Goal: Transaction & Acquisition: Purchase product/service

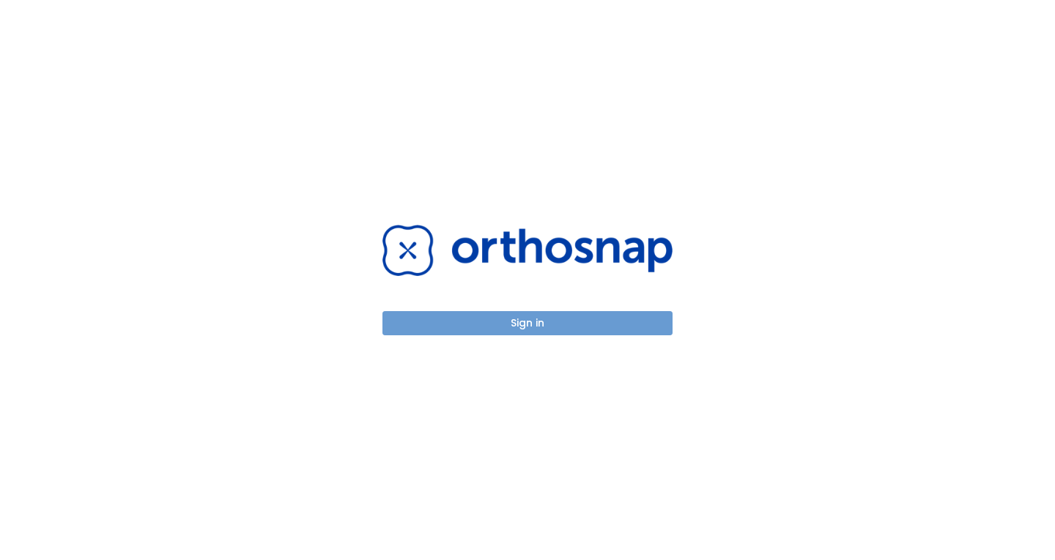
click at [568, 327] on button "Sign in" at bounding box center [527, 323] width 290 height 24
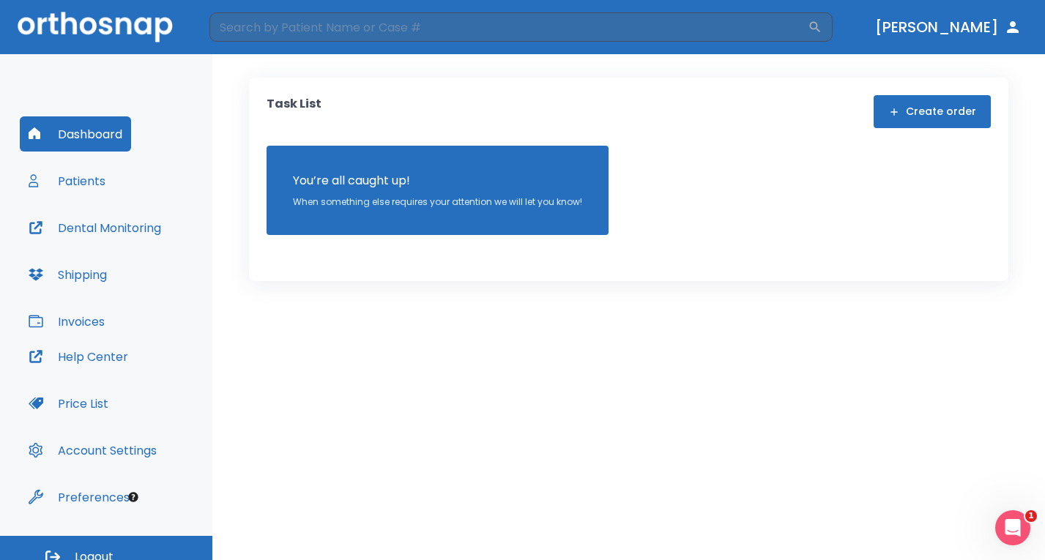
click at [89, 136] on button "Dashboard" at bounding box center [75, 133] width 111 height 35
click at [80, 182] on button "Patients" at bounding box center [67, 180] width 94 height 35
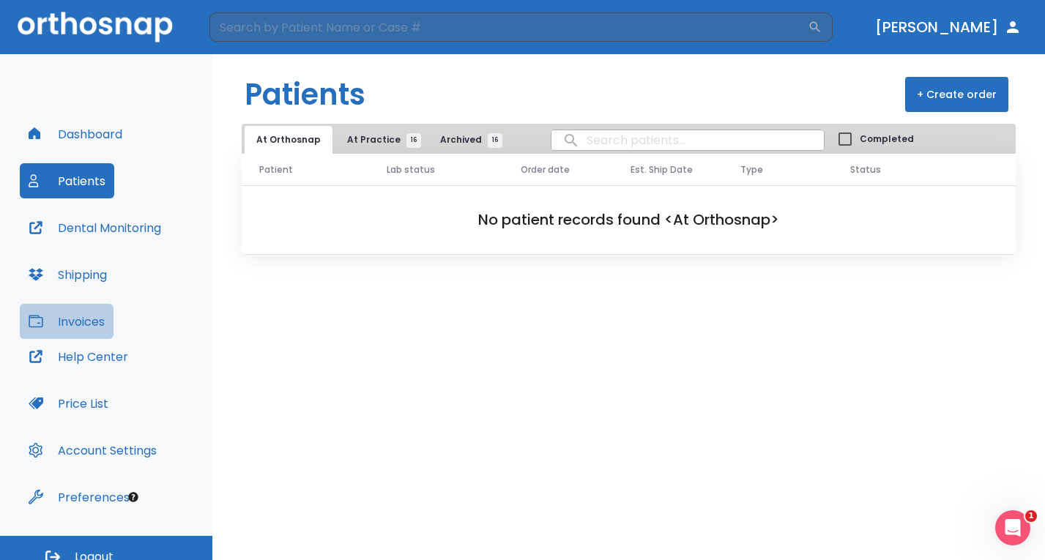
click at [75, 319] on button "Invoices" at bounding box center [67, 321] width 94 height 35
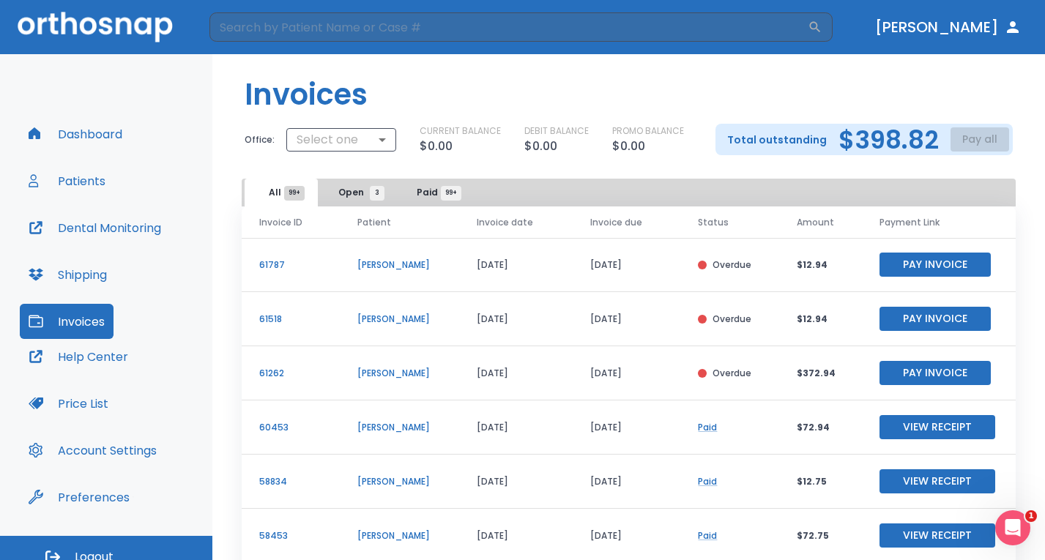
click at [924, 378] on button "Pay Invoice" at bounding box center [935, 373] width 111 height 24
click at [105, 322] on button "Invoices" at bounding box center [67, 321] width 94 height 35
click at [906, 315] on button "Pay Invoice" at bounding box center [935, 319] width 111 height 24
click at [70, 327] on button "Invoices" at bounding box center [67, 321] width 94 height 35
click at [892, 263] on button "Pay Invoice" at bounding box center [935, 265] width 111 height 24
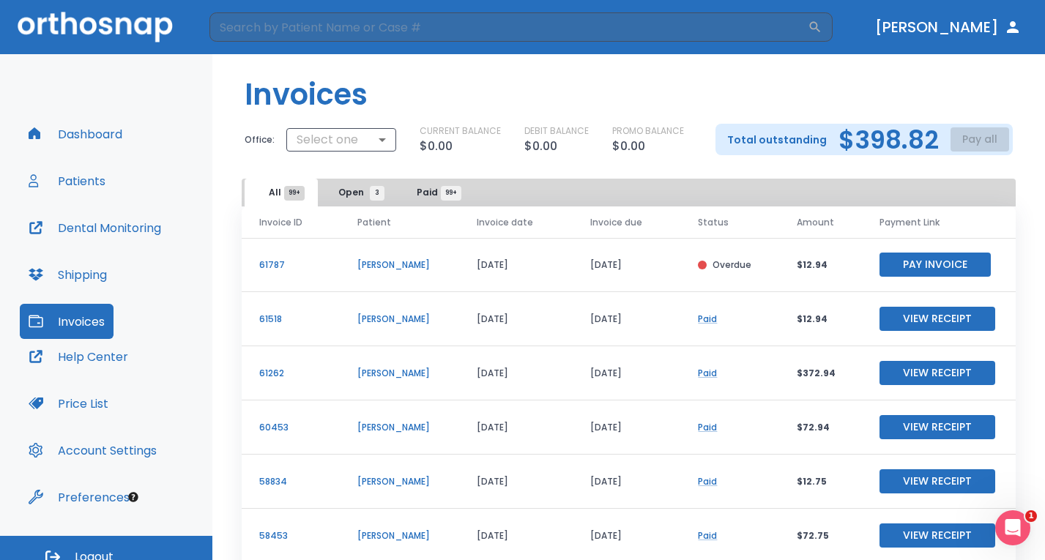
click at [86, 323] on button "Invoices" at bounding box center [67, 321] width 94 height 35
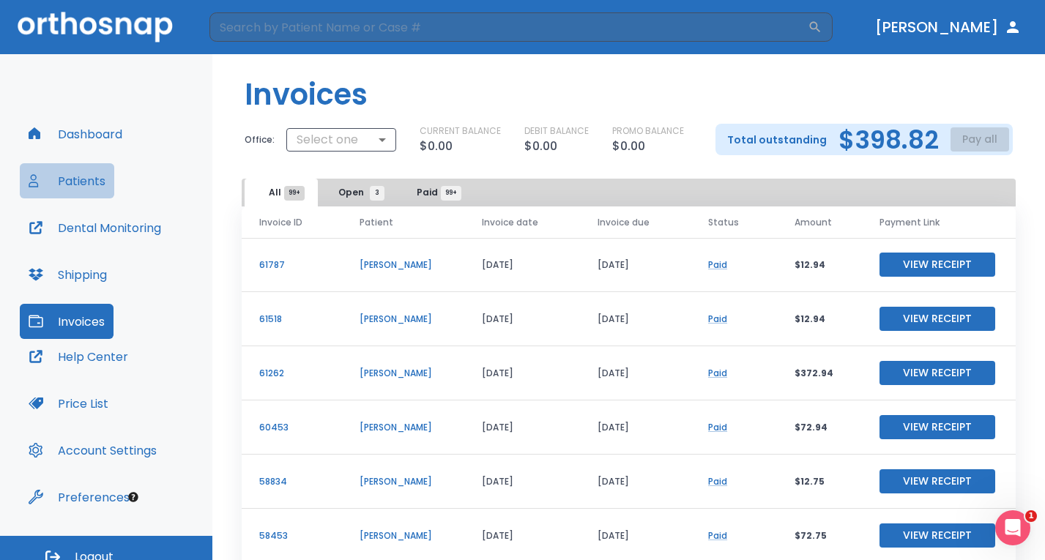
click at [83, 187] on button "Patients" at bounding box center [67, 180] width 94 height 35
